Goal: Transaction & Acquisition: Purchase product/service

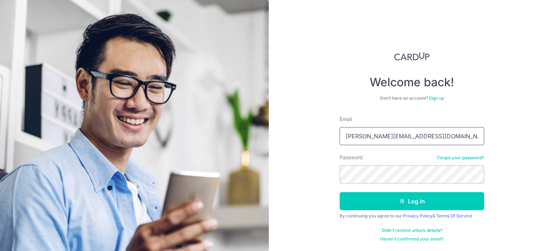
click at [353, 136] on input "jay.radhakrishnan@onsemi.com" at bounding box center [412, 136] width 145 height 18
type input "jayaraj.radhakrishnan@onsemi.com"
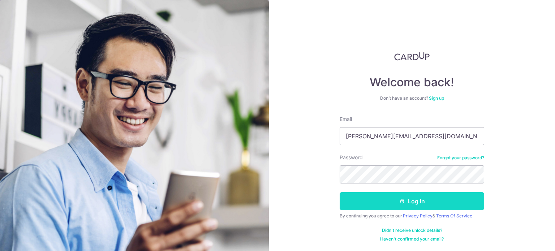
click at [404, 201] on icon "submit" at bounding box center [402, 201] width 6 height 6
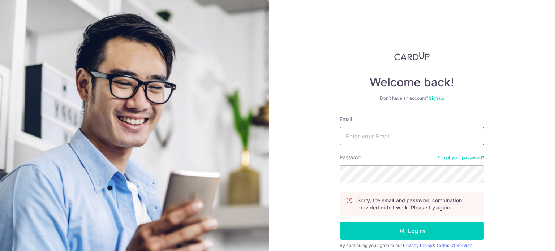
click at [389, 133] on input "Email" at bounding box center [412, 136] width 145 height 18
click at [353, 136] on input "Email" at bounding box center [412, 136] width 145 height 18
type input "jayaraj.radhakrishnan@gmail.com"
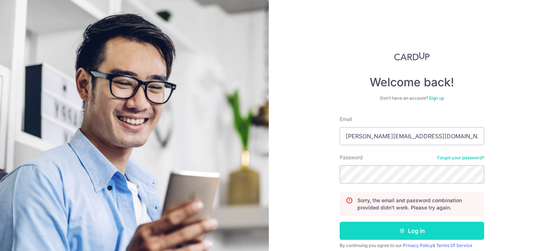
click at [411, 229] on button "Log in" at bounding box center [412, 231] width 145 height 18
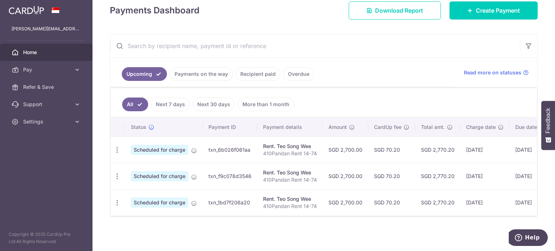
scroll to position [108, 0]
click at [33, 67] on span "Pay" at bounding box center [47, 69] width 48 height 7
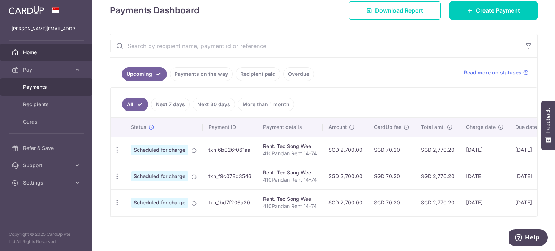
click at [38, 85] on span "Payments" at bounding box center [47, 87] width 48 height 7
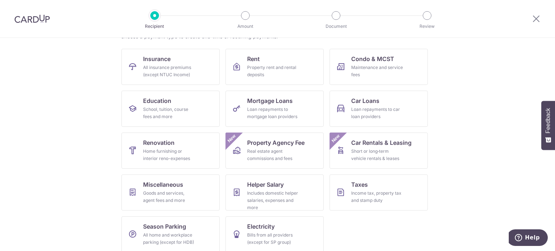
scroll to position [72, 0]
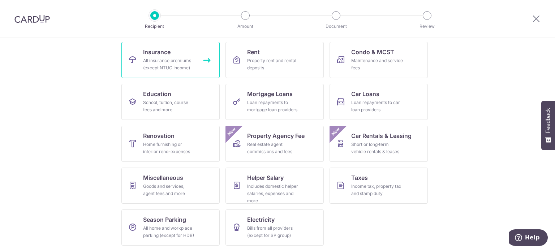
click at [151, 50] on span "Insurance" at bounding box center [156, 52] width 27 height 9
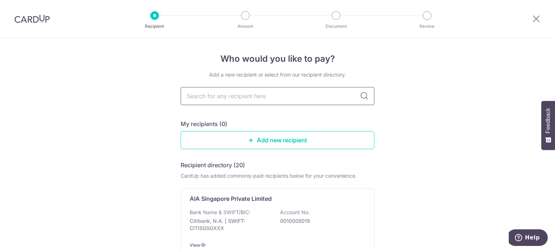
click at [234, 93] on input "text" at bounding box center [278, 96] width 194 height 18
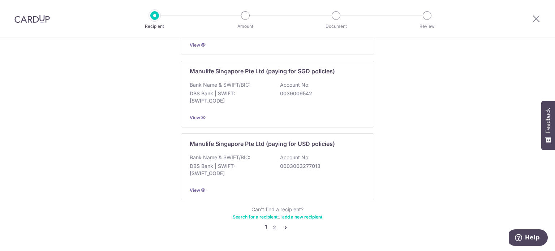
scroll to position [734, 0]
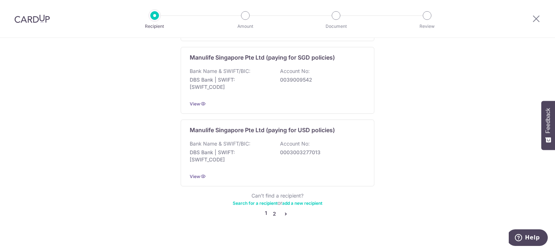
click at [271, 210] on link "2" at bounding box center [274, 214] width 9 height 9
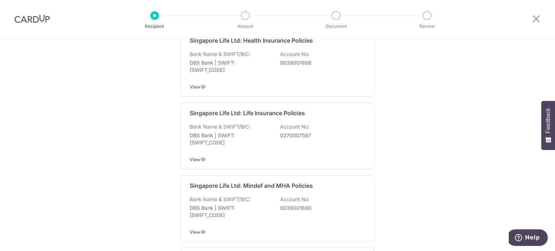
scroll to position [0, 0]
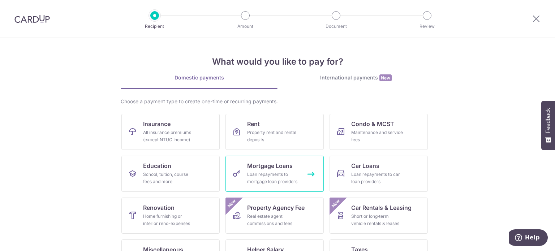
scroll to position [72, 0]
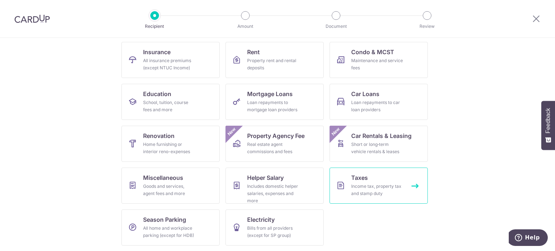
click at [367, 187] on div "Income tax, property tax and stamp duty" at bounding box center [377, 190] width 52 height 14
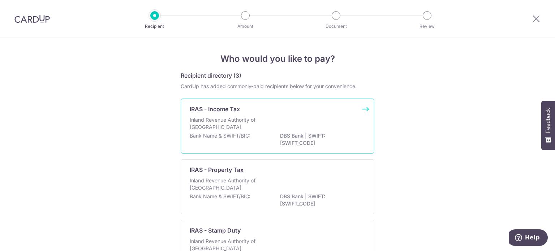
click at [363, 108] on div "IRAS - Income Tax Inland Revenue Authority of [GEOGRAPHIC_DATA] Bank Name & SWI…" at bounding box center [278, 126] width 194 height 55
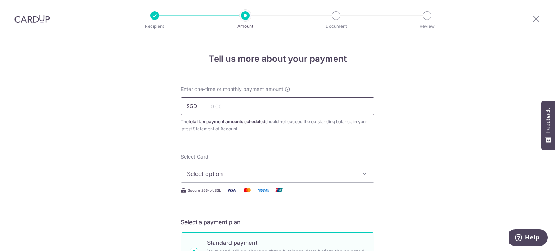
click at [239, 107] on input "text" at bounding box center [278, 106] width 194 height 18
type input "1,278.13"
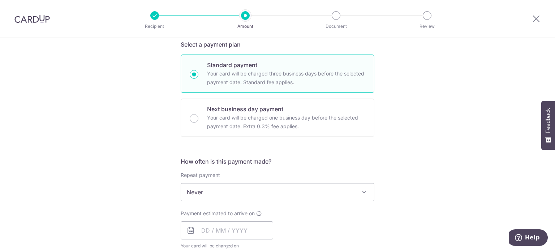
scroll to position [181, 0]
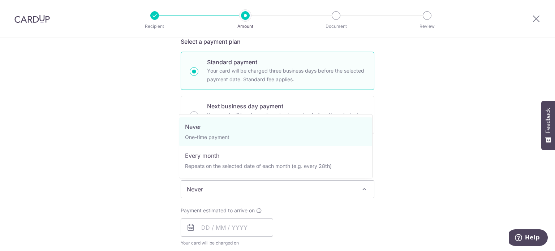
click at [340, 185] on span "Never" at bounding box center [277, 189] width 193 height 17
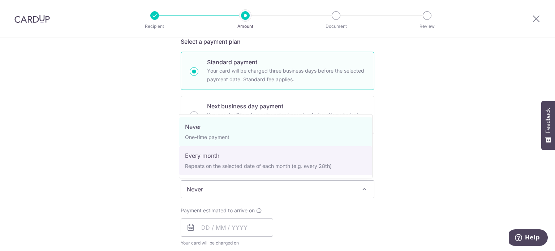
select select "3"
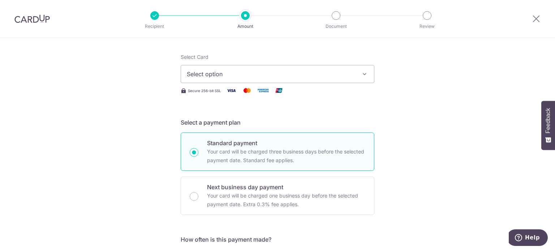
scroll to position [108, 0]
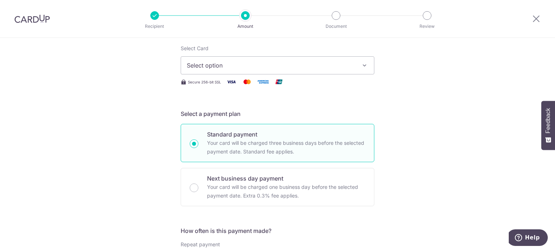
click at [356, 67] on button "Select option" at bounding box center [278, 65] width 194 height 18
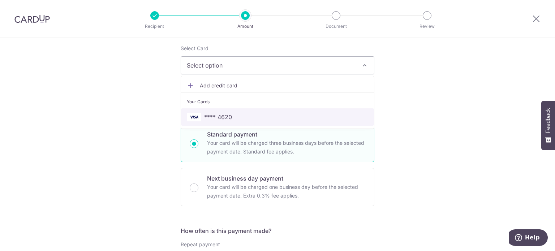
click at [211, 121] on link "**** 4620" at bounding box center [277, 116] width 193 height 17
click at [242, 55] on div "Select Card Select option Add credit card Your Cards **** 4620" at bounding box center [278, 60] width 194 height 30
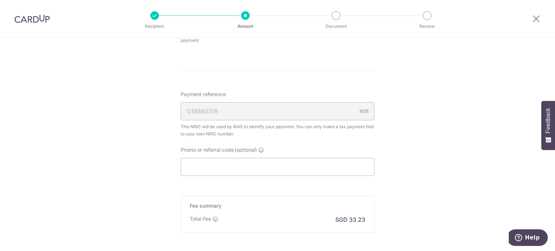
scroll to position [470, 0]
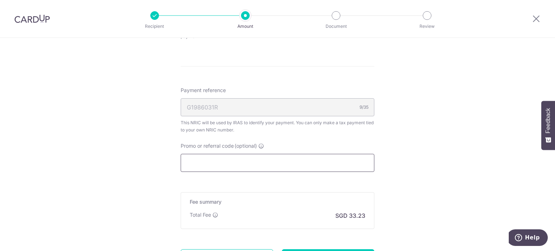
click at [351, 168] on input "Promo or referral code (optional)" at bounding box center [278, 163] width 194 height 18
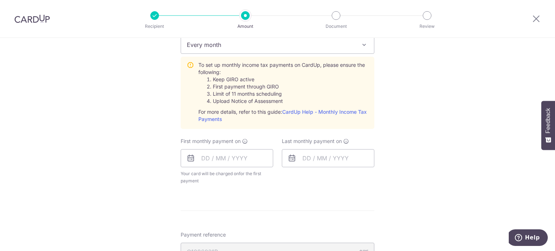
scroll to position [322, 0]
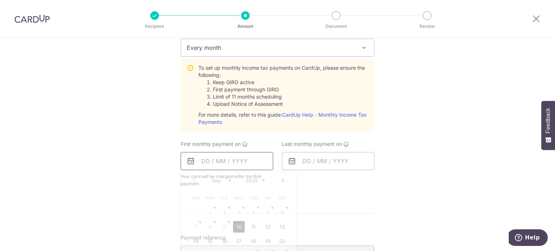
click at [197, 162] on input "text" at bounding box center [227, 161] width 93 height 18
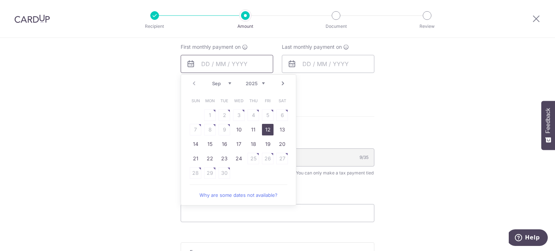
scroll to position [431, 0]
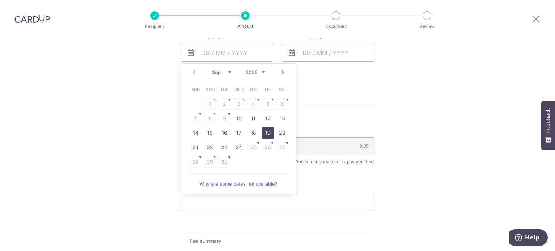
click at [263, 132] on link "19" at bounding box center [268, 133] width 12 height 12
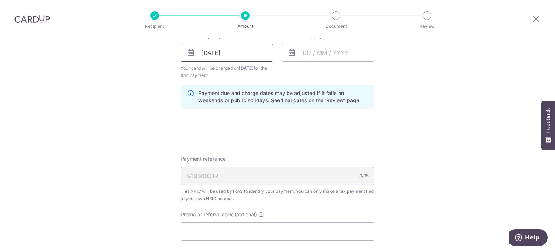
click at [214, 50] on input "19/09/2025" at bounding box center [227, 53] width 93 height 18
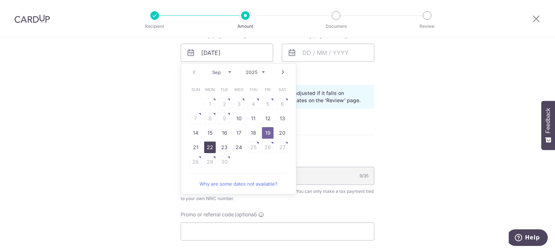
click at [213, 143] on link "22" at bounding box center [210, 148] width 12 height 12
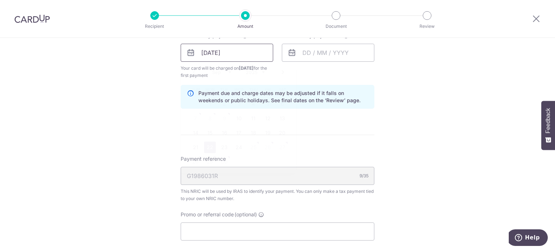
click at [215, 51] on input "22/09/2025" at bounding box center [227, 53] width 93 height 18
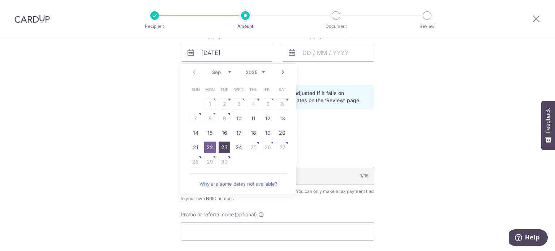
click at [220, 147] on link "23" at bounding box center [225, 148] width 12 height 12
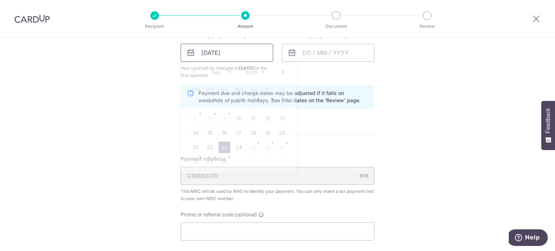
click at [216, 57] on input "23/09/2025" at bounding box center [227, 53] width 93 height 18
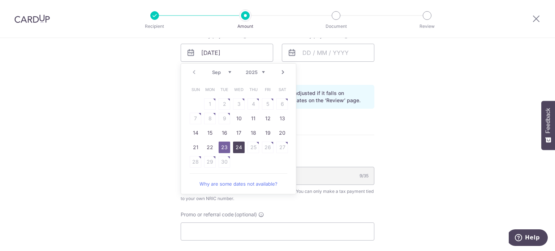
click at [233, 148] on link "24" at bounding box center [239, 148] width 12 height 12
type input "24/09/2025"
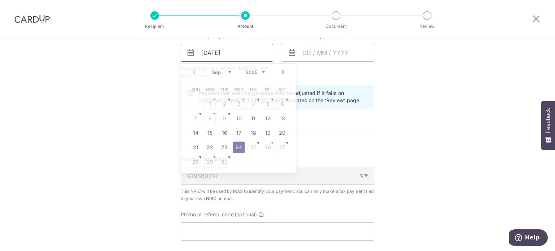
click at [228, 55] on input "24/09/2025" at bounding box center [227, 53] width 93 height 18
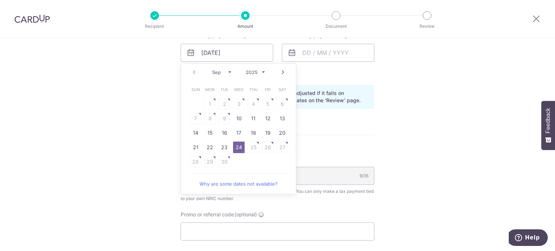
click at [237, 146] on link "24" at bounding box center [239, 148] width 12 height 12
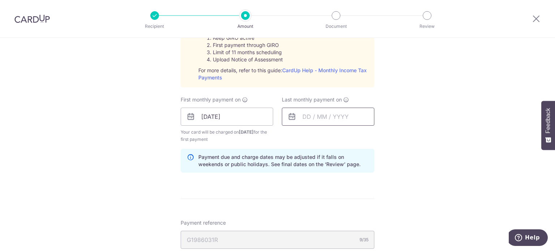
scroll to position [359, 0]
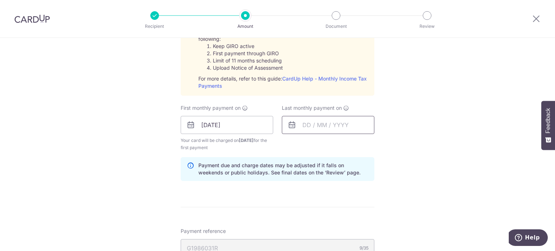
click at [304, 124] on input "text" at bounding box center [328, 125] width 93 height 18
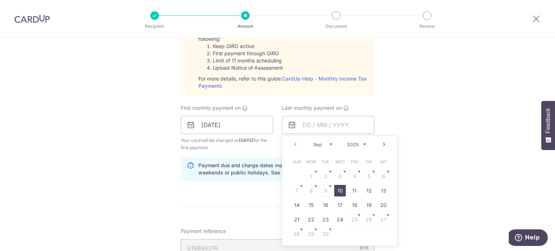
click at [328, 146] on select "Sep Oct Nov Dec" at bounding box center [322, 145] width 19 height 6
click at [362, 142] on select "2025 2026" at bounding box center [356, 145] width 19 height 6
click at [331, 144] on div "Jan Feb Mar Apr May Jun Jul Aug Sep Oct 2025 2026" at bounding box center [339, 145] width 53 height 6
click at [328, 144] on select "Jan Feb Mar Apr May Jun Jul Aug Sep Oct" at bounding box center [322, 145] width 19 height 6
click at [326, 216] on link "24" at bounding box center [326, 220] width 12 height 12
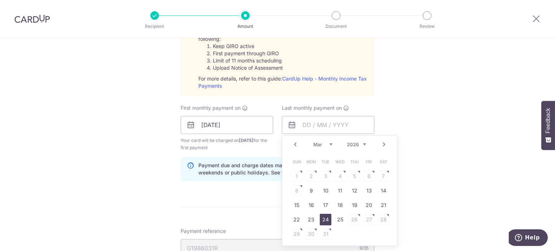
type input "24/03/2026"
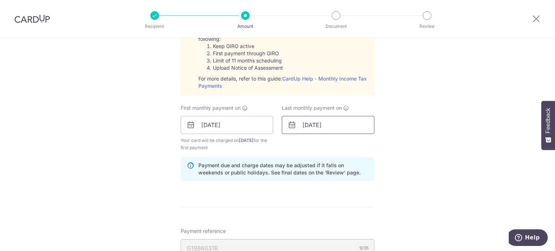
click at [332, 127] on input "24/03/2026" at bounding box center [328, 125] width 93 height 18
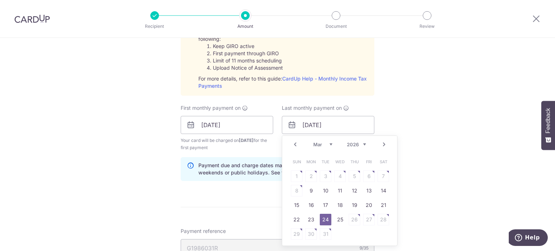
click at [458, 107] on div "Tell us more about your payment Enter one-time or monthly payment amount SGD 1,…" at bounding box center [277, 70] width 555 height 783
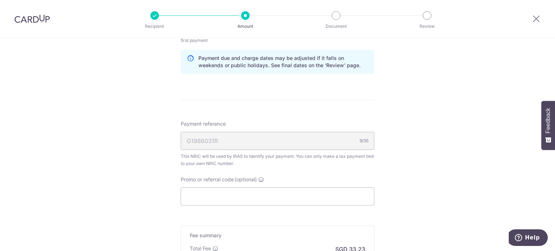
scroll to position [467, 0]
click at [214, 195] on input "Promo or referral code (optional)" at bounding box center [278, 196] width 194 height 18
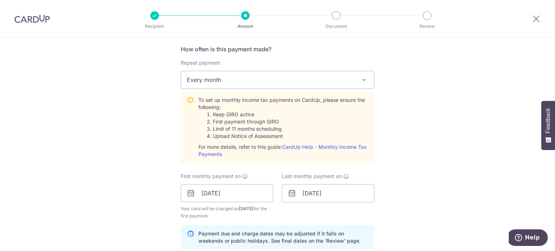
scroll to position [286, 0]
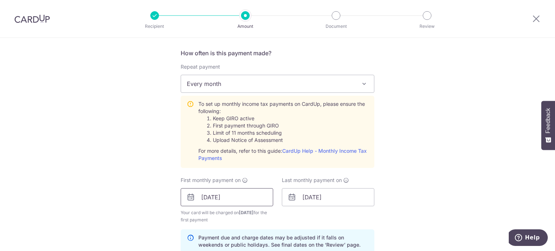
click at [209, 193] on input "24/09/2025" at bounding box center [227, 197] width 93 height 18
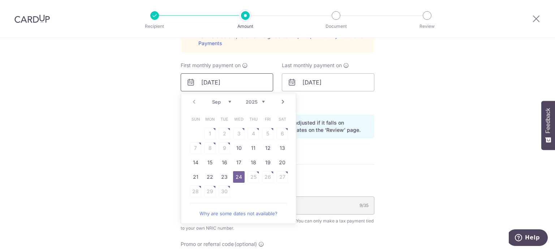
scroll to position [431, 0]
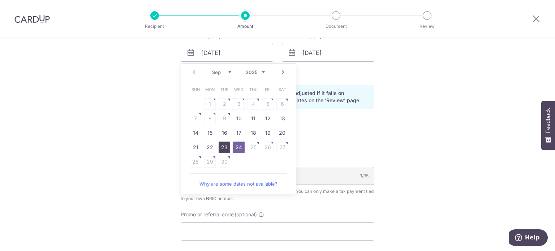
click at [224, 149] on link "23" at bounding box center [225, 148] width 12 height 12
type input "23/09/2025"
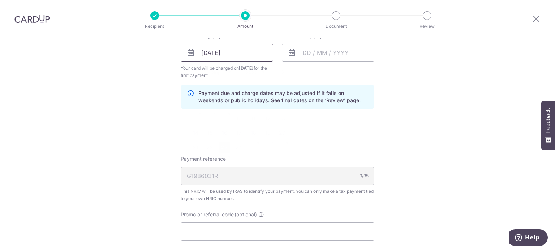
click at [216, 55] on input "23/09/2025" at bounding box center [227, 53] width 93 height 18
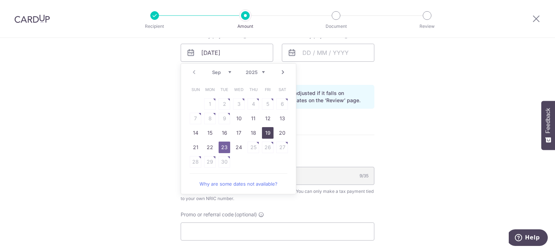
click at [266, 132] on link "19" at bounding box center [268, 133] width 12 height 12
type input "19/09/2025"
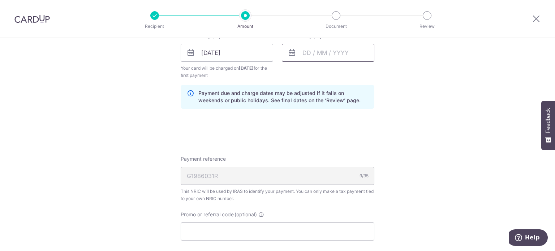
click at [338, 53] on input "text" at bounding box center [328, 53] width 93 height 18
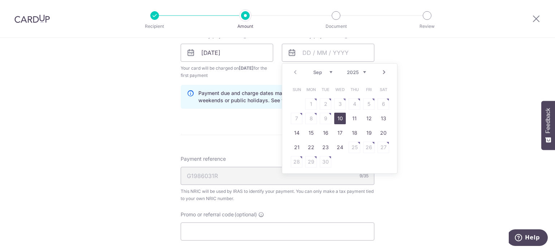
click at [363, 68] on div "Prev Next Sep Oct Nov Dec 2025 2026" at bounding box center [339, 72] width 115 height 17
click at [363, 70] on select "2025 2026" at bounding box center [356, 72] width 19 height 6
click at [334, 68] on div "Prev Next Jan Feb Mar Apr May Jun Jul Aug Sep Oct 2025 2026" at bounding box center [339, 72] width 115 height 17
click at [325, 72] on select "Jan Feb Mar Apr May Jun Jul Aug Sep Oct" at bounding box center [322, 72] width 19 height 6
click at [367, 132] on link "20" at bounding box center [369, 133] width 12 height 12
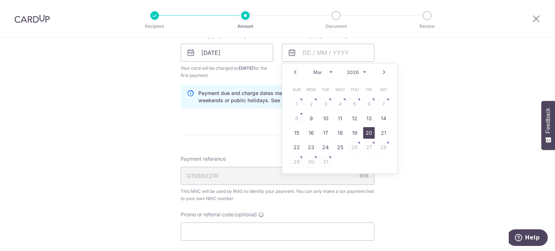
type input "20/03/2026"
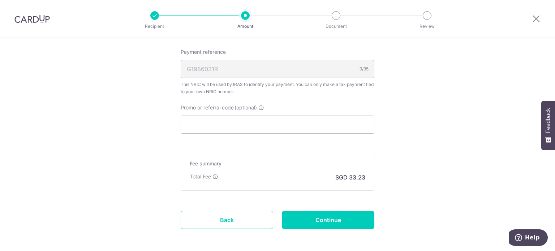
scroll to position [569, 0]
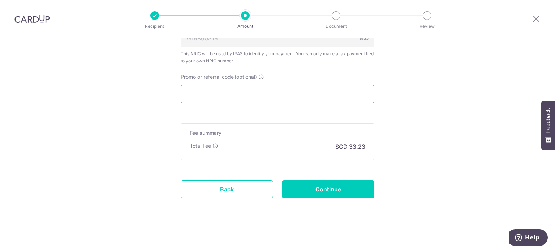
click at [214, 94] on input "Promo or referral code (optional)" at bounding box center [278, 94] width 194 height 18
paste input "VTAX25R"
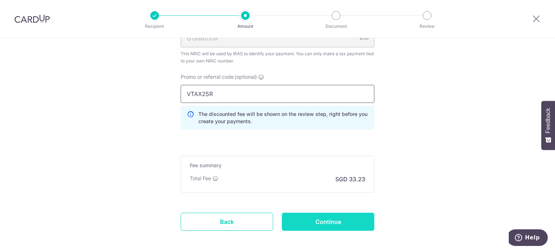
type input "VTAX25R"
click at [325, 221] on input "Continue" at bounding box center [328, 222] width 93 height 18
type input "Create Schedule"
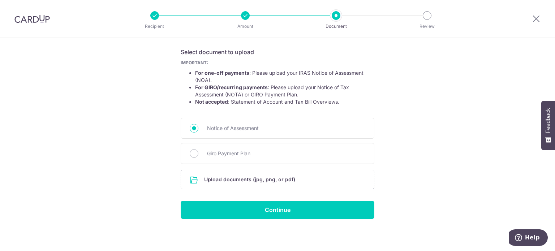
scroll to position [117, 0]
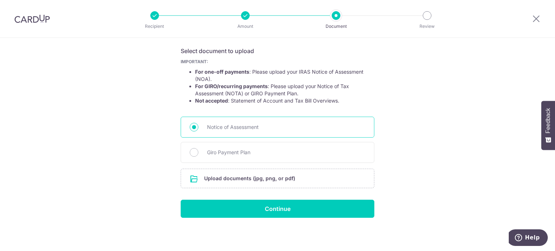
click at [224, 121] on div "Notice of Assessment" at bounding box center [278, 127] width 194 height 21
click at [252, 178] on input "file" at bounding box center [277, 178] width 193 height 19
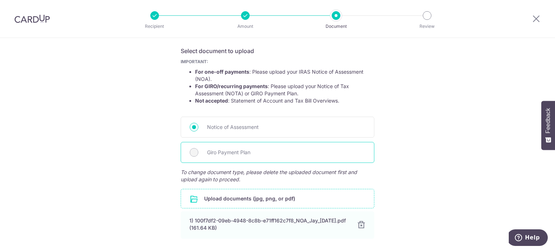
click at [223, 151] on span "Giro Payment Plan" at bounding box center [286, 152] width 158 height 9
click at [207, 154] on span "Giro Payment Plan" at bounding box center [286, 152] width 158 height 9
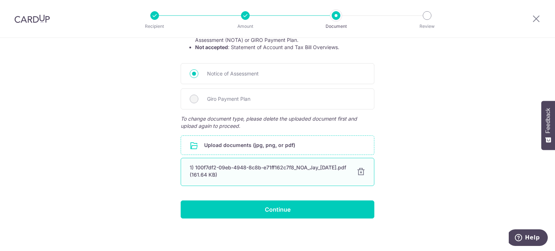
click at [359, 169] on div at bounding box center [361, 172] width 9 height 9
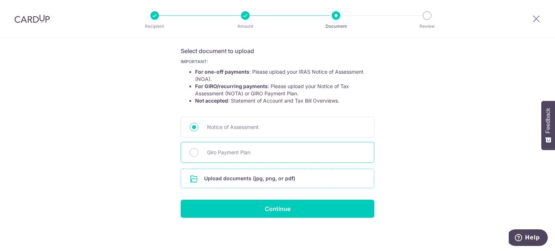
click at [197, 156] on div "Giro Payment Plan" at bounding box center [278, 152] width 194 height 21
click at [193, 153] on input "Giro Payment Plan" at bounding box center [194, 152] width 9 height 9
radio input "true"
click at [246, 152] on span "Giro Payment Plan" at bounding box center [286, 152] width 158 height 9
click at [198, 152] on input "Giro Payment Plan" at bounding box center [194, 152] width 9 height 9
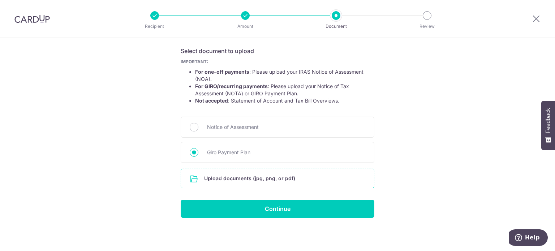
click at [252, 183] on input "file" at bounding box center [277, 178] width 193 height 19
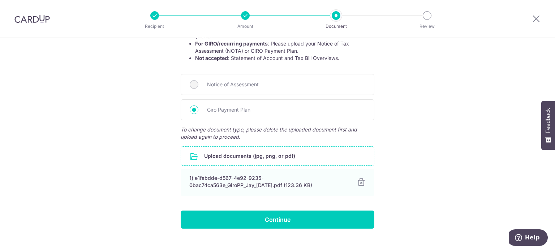
scroll to position [171, 0]
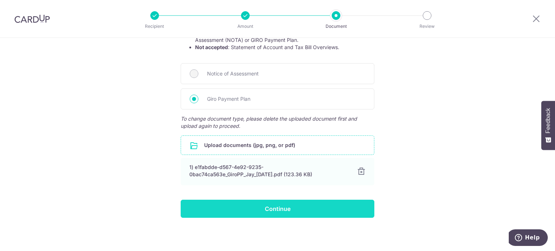
click at [257, 212] on input "Continue" at bounding box center [278, 209] width 194 height 18
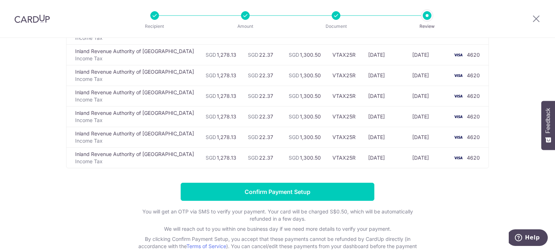
scroll to position [108, 0]
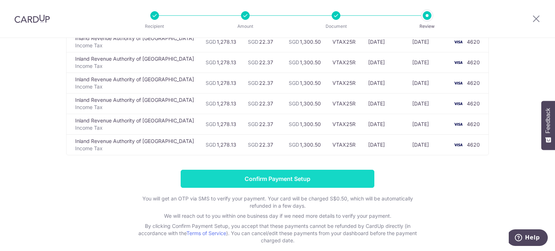
click at [275, 179] on input "Confirm Payment Setup" at bounding box center [278, 179] width 194 height 18
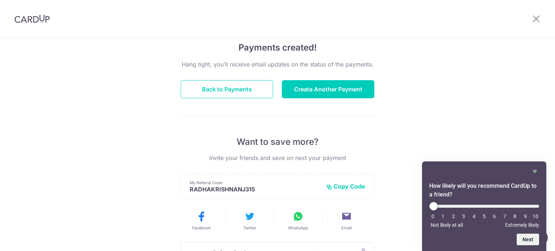
scroll to position [72, 0]
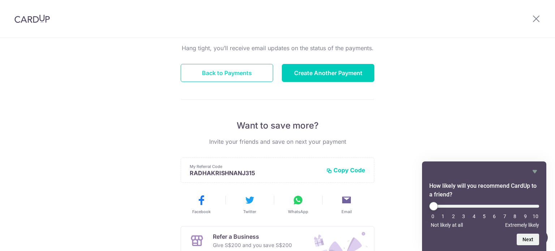
click at [215, 73] on button "Back to Payments" at bounding box center [227, 73] width 93 height 18
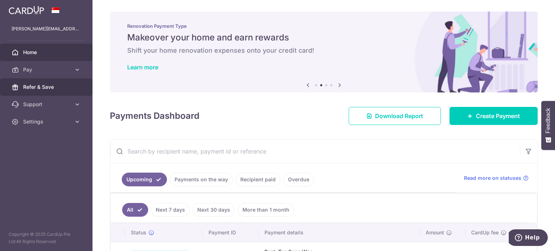
click at [42, 89] on span "Refer & Save" at bounding box center [47, 87] width 48 height 7
